Goal: Task Accomplishment & Management: Complete application form

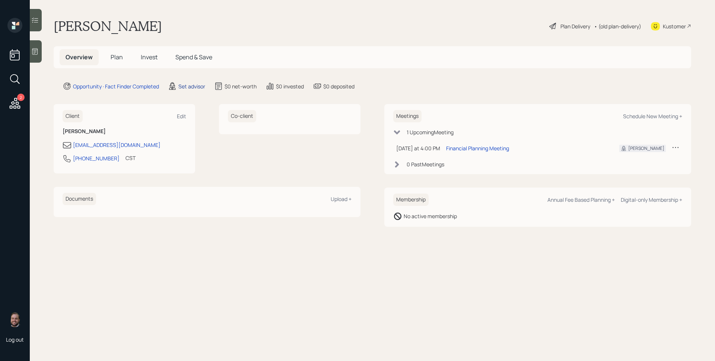
click at [191, 86] on div "Set advisor" at bounding box center [191, 86] width 27 height 8
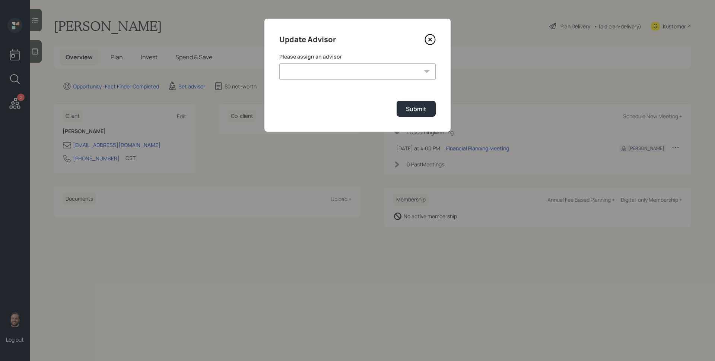
click at [357, 73] on select "[PERSON_NAME] [PERSON_NAME] [PERSON_NAME] [PERSON_NAME] End [PERSON_NAME] [PERS…" at bounding box center [357, 71] width 157 height 16
select select "d946c976-65aa-4529-ac9d-02c4f1114fc0"
click at [279, 63] on select "[PERSON_NAME] [PERSON_NAME] [PERSON_NAME] [PERSON_NAME] End [PERSON_NAME] [PERS…" at bounding box center [357, 71] width 157 height 16
click at [412, 108] on div "Submit" at bounding box center [416, 109] width 20 height 8
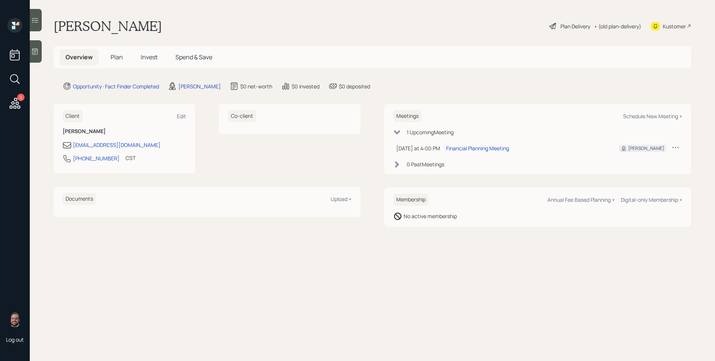
click at [41, 51] on div at bounding box center [36, 51] width 12 height 22
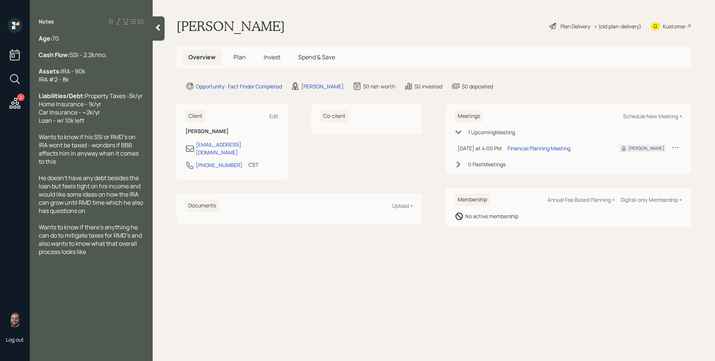
click at [235, 50] on h5 "Plan" at bounding box center [240, 57] width 24 height 16
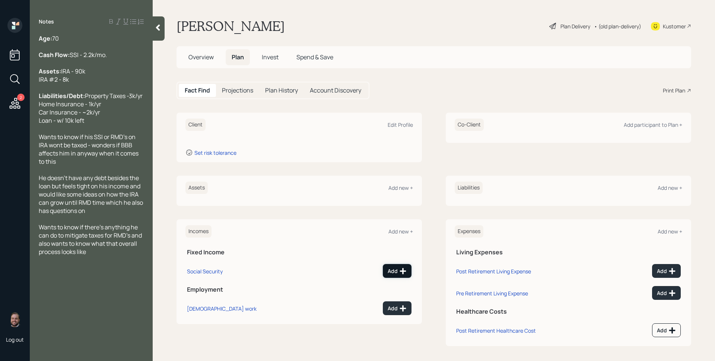
click at [399, 267] on icon at bounding box center [402, 270] width 7 height 7
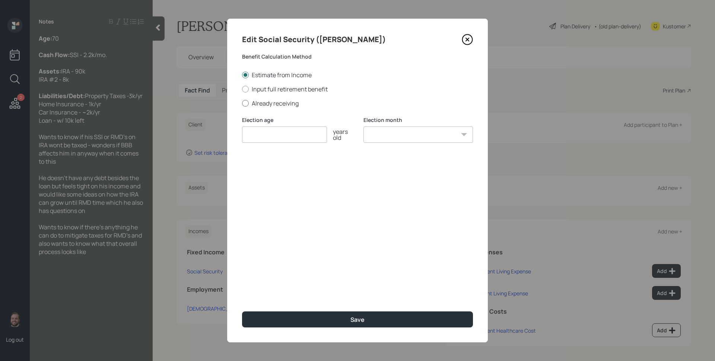
click at [263, 102] on label "Already receiving" at bounding box center [357, 103] width 231 height 8
click at [242, 103] on input "Already receiving" at bounding box center [242, 103] width 0 height 0
radio input "true"
click at [269, 131] on input "number" at bounding box center [284, 134] width 85 height 16
type input "67"
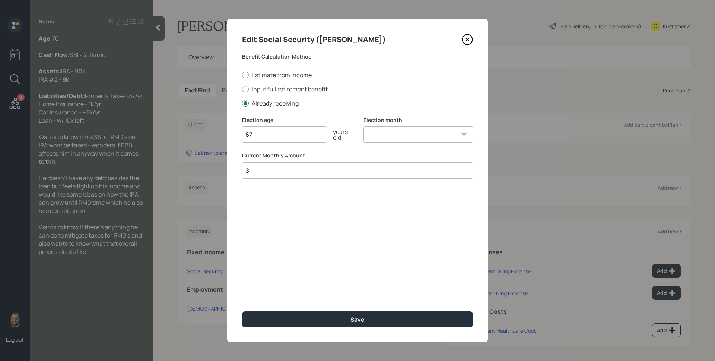
select select "1"
click at [364, 126] on select "January February March April May June July August September October November De…" at bounding box center [419, 134] width 110 height 16
type input "$ 2,200"
click at [242, 311] on button "Save" at bounding box center [357, 319] width 231 height 16
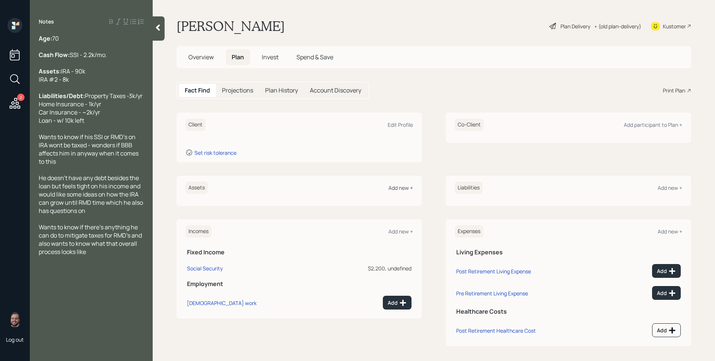
click at [405, 187] on div "Add new +" at bounding box center [401, 187] width 25 height 7
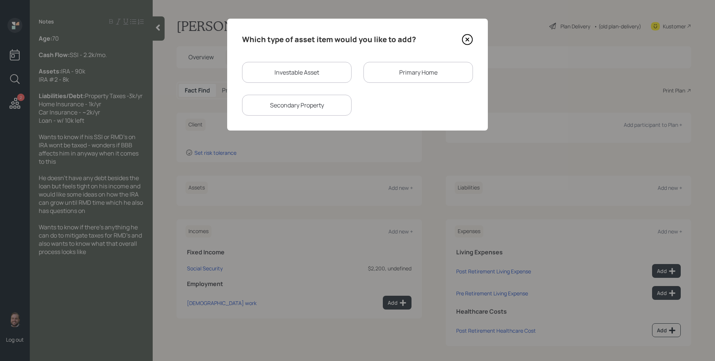
click at [284, 76] on div "Investable Asset" at bounding box center [297, 72] width 110 height 21
select select "taxable"
select select "balanced"
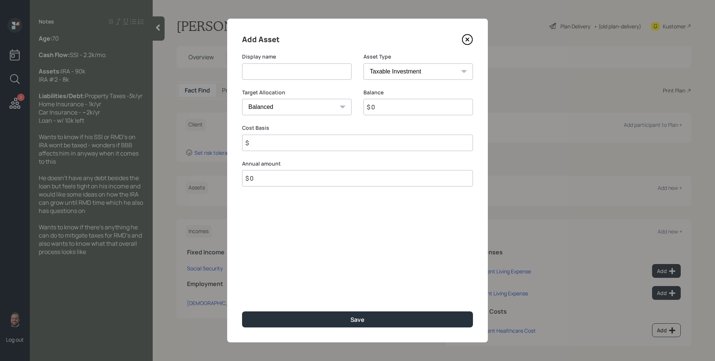
click at [284, 75] on input at bounding box center [297, 71] width 110 height 16
type input "IRA"
click at [379, 73] on select "SEP [PERSON_NAME] IRA 401(k) [PERSON_NAME] 401(k) 403(b) [PERSON_NAME] 403(b) 4…" at bounding box center [419, 71] width 110 height 16
select select "ira"
click at [364, 63] on select "SEP [PERSON_NAME] IRA 401(k) [PERSON_NAME] 401(k) 403(b) [PERSON_NAME] 403(b) 4…" at bounding box center [419, 71] width 110 height 16
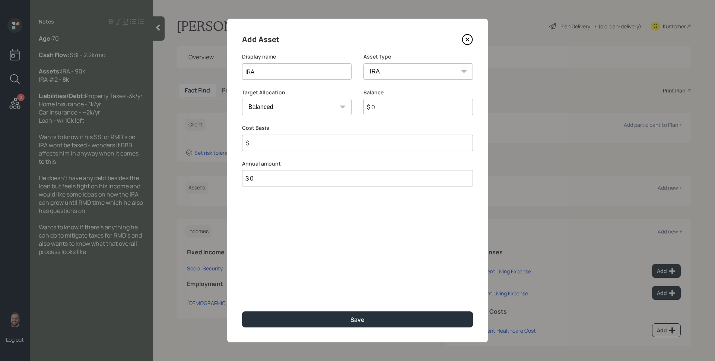
type input "$"
click at [405, 107] on input "$ 0" at bounding box center [419, 107] width 110 height 16
type input "$ 90,000"
type input "$ 0"
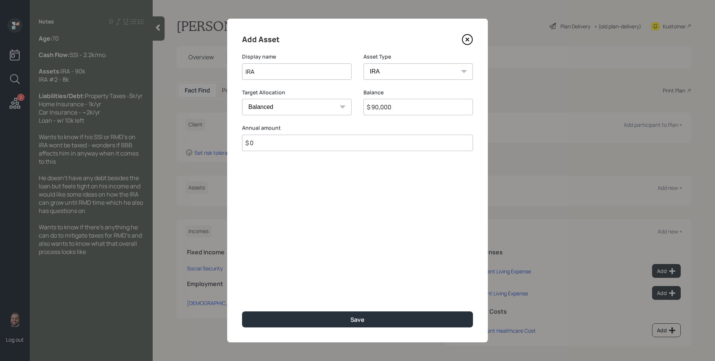
click at [242, 311] on button "Save" at bounding box center [357, 319] width 231 height 16
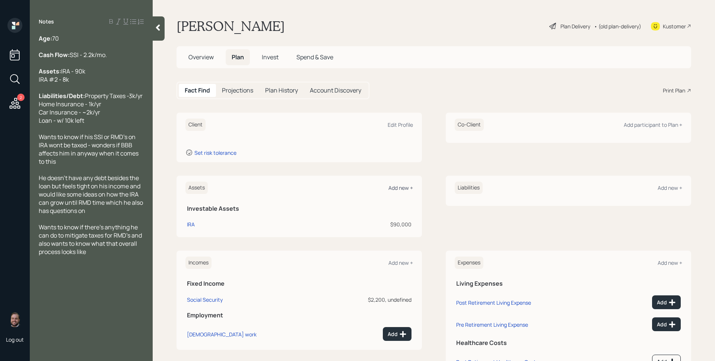
click at [398, 188] on div "Add new +" at bounding box center [401, 187] width 25 height 7
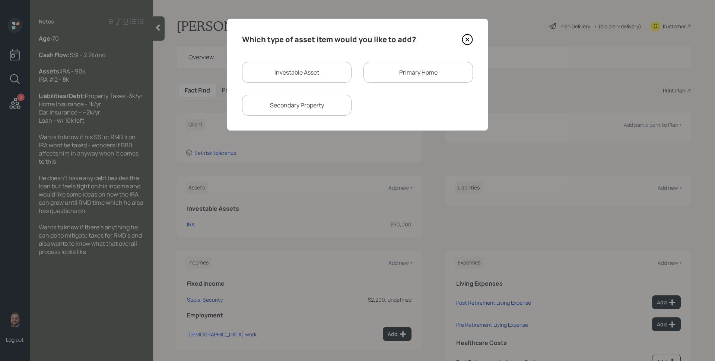
click at [331, 71] on div "Investable Asset" at bounding box center [297, 72] width 110 height 21
select select "taxable"
select select "balanced"
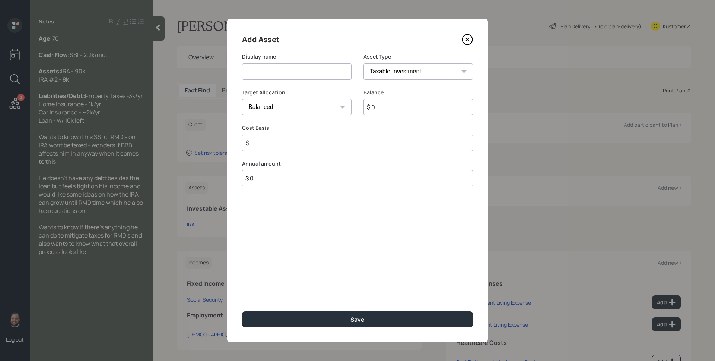
click at [305, 64] on input at bounding box center [297, 71] width 110 height 16
type input "IRA"
click at [407, 76] on select "SEP [PERSON_NAME] IRA 401(k) [PERSON_NAME] 401(k) 403(b) [PERSON_NAME] 403(b) 4…" at bounding box center [419, 71] width 110 height 16
select select "ira"
click at [364, 63] on select "SEP [PERSON_NAME] IRA 401(k) [PERSON_NAME] 401(k) 403(b) [PERSON_NAME] 403(b) 4…" at bounding box center [419, 71] width 110 height 16
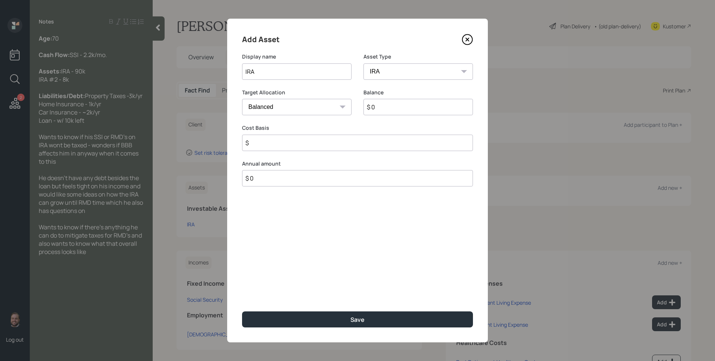
type input "$"
click at [391, 107] on input "$ 0" at bounding box center [419, 107] width 110 height 16
type input "$ 8,000"
type input "$ 0"
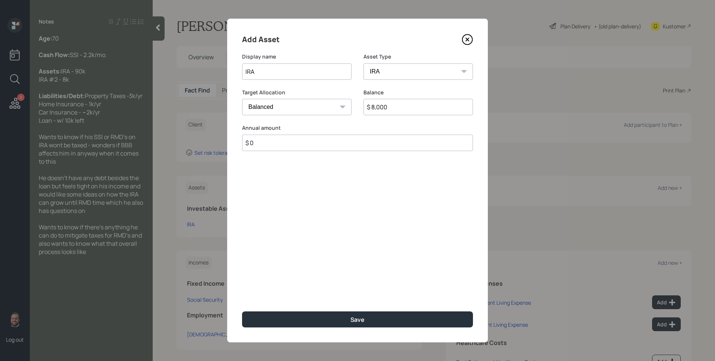
click at [242, 311] on button "Save" at bounding box center [357, 319] width 231 height 16
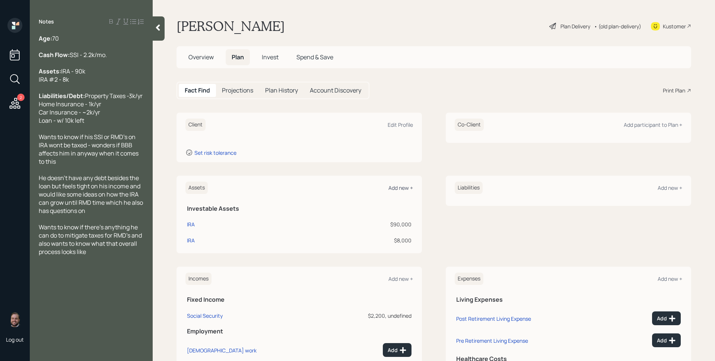
click at [399, 189] on div "Add new +" at bounding box center [401, 187] width 25 height 7
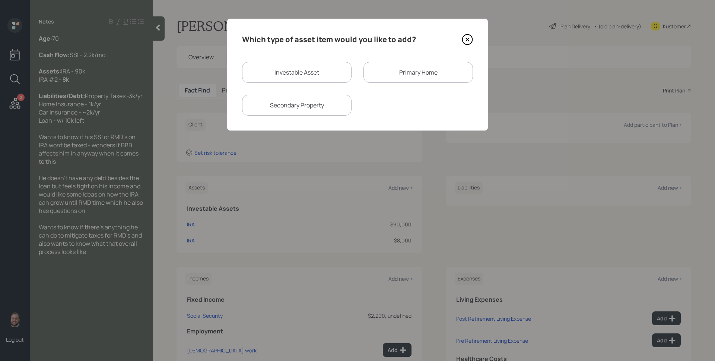
click at [417, 73] on div "Primary Home" at bounding box center [419, 72] width 110 height 21
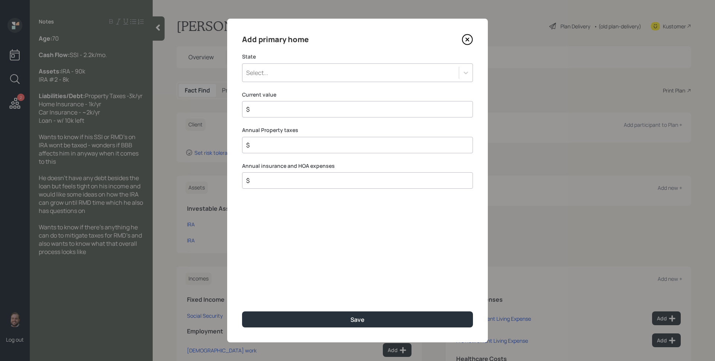
click at [344, 80] on div "Select..." at bounding box center [357, 72] width 231 height 19
click at [369, 76] on div "Select..." at bounding box center [351, 72] width 217 height 13
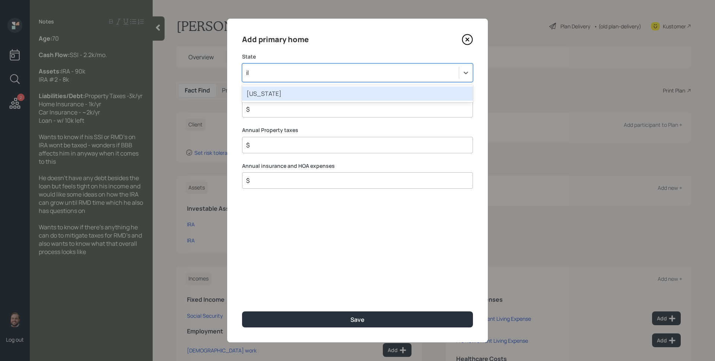
type input "ill"
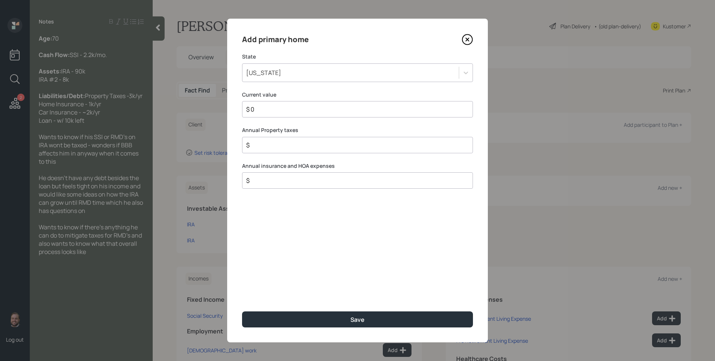
type input "$ 0"
type input "$ 3,000"
type input "$ 1,000"
click at [242, 311] on button "Save" at bounding box center [357, 319] width 231 height 16
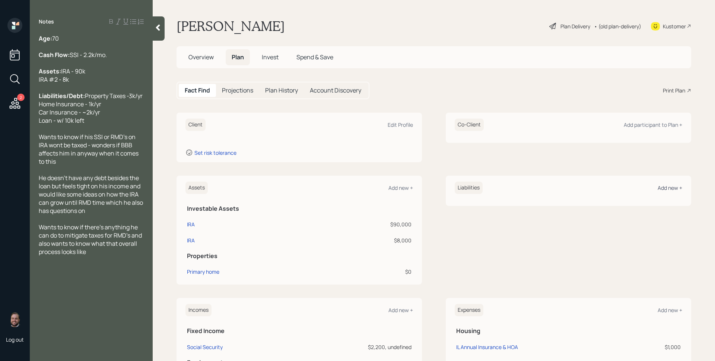
click at [663, 189] on div "Add new +" at bounding box center [670, 187] width 25 height 7
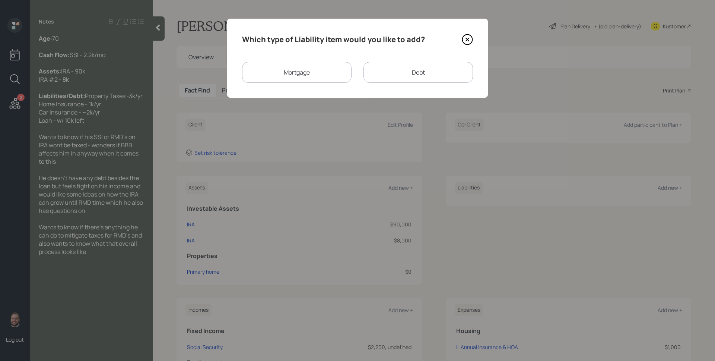
click at [433, 64] on div "Debt" at bounding box center [419, 72] width 110 height 21
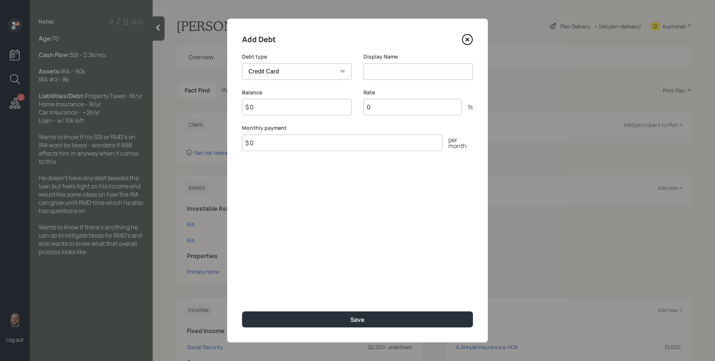
click at [296, 69] on select "Car Credit Card Medical Student Other" at bounding box center [297, 71] width 110 height 16
select select "other"
click at [242, 63] on select "Car Credit Card Medical Student Other" at bounding box center [297, 71] width 110 height 16
click at [388, 75] on input at bounding box center [419, 71] width 110 height 16
type input "Loan"
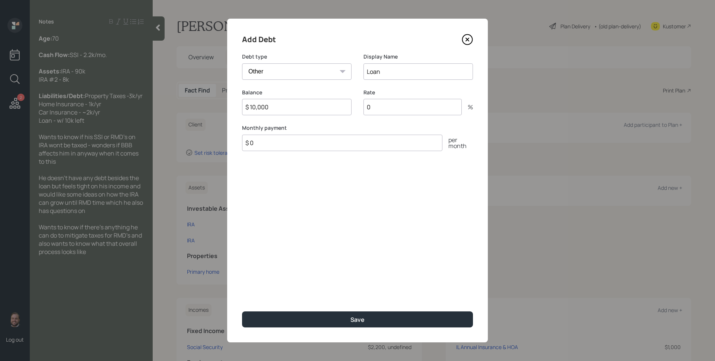
type input "$ 10,000"
type input "$ 0"
click at [242, 311] on button "Save" at bounding box center [357, 319] width 231 height 16
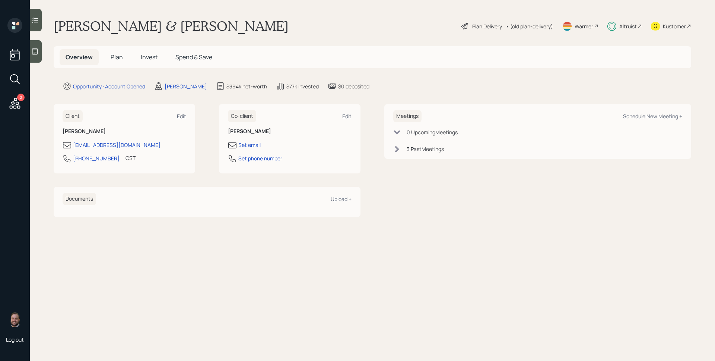
click at [149, 59] on span "Invest" at bounding box center [149, 57] width 17 height 8
